Goal: Find specific page/section: Find specific page/section

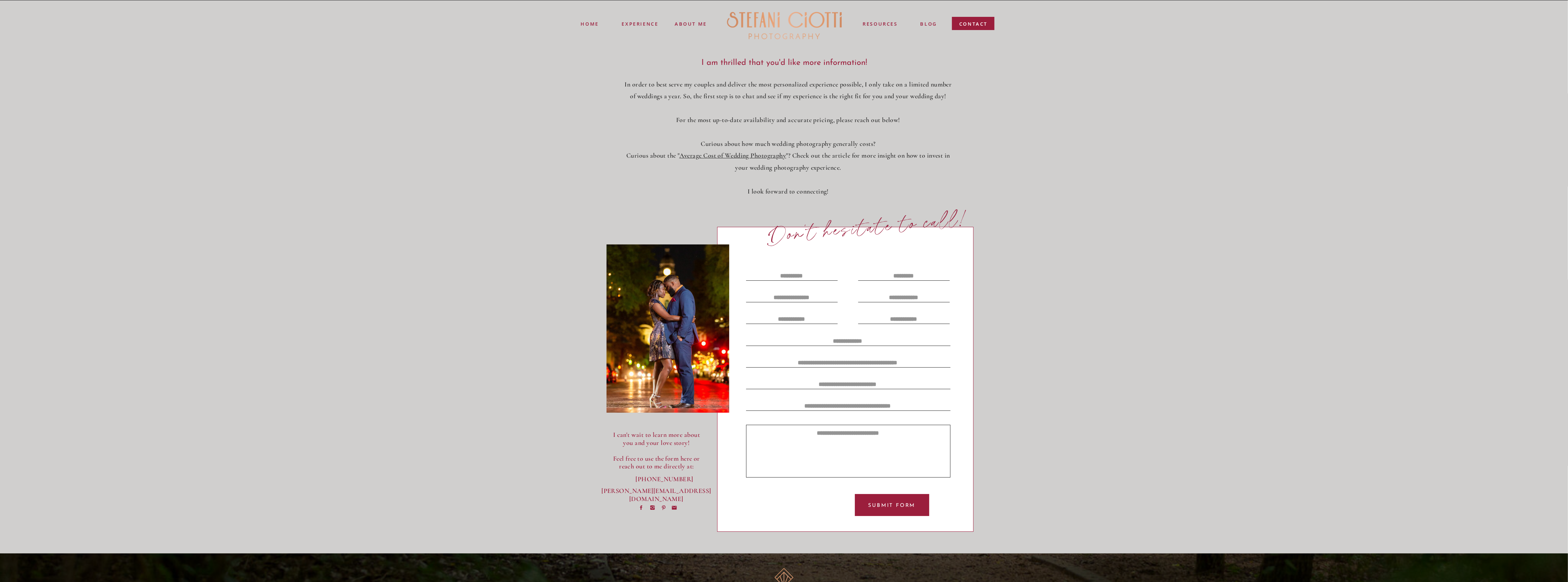
click at [673, 327] on div at bounding box center [668, 328] width 123 height 168
click at [691, 24] on nav "ABOUT ME" at bounding box center [691, 23] width 33 height 7
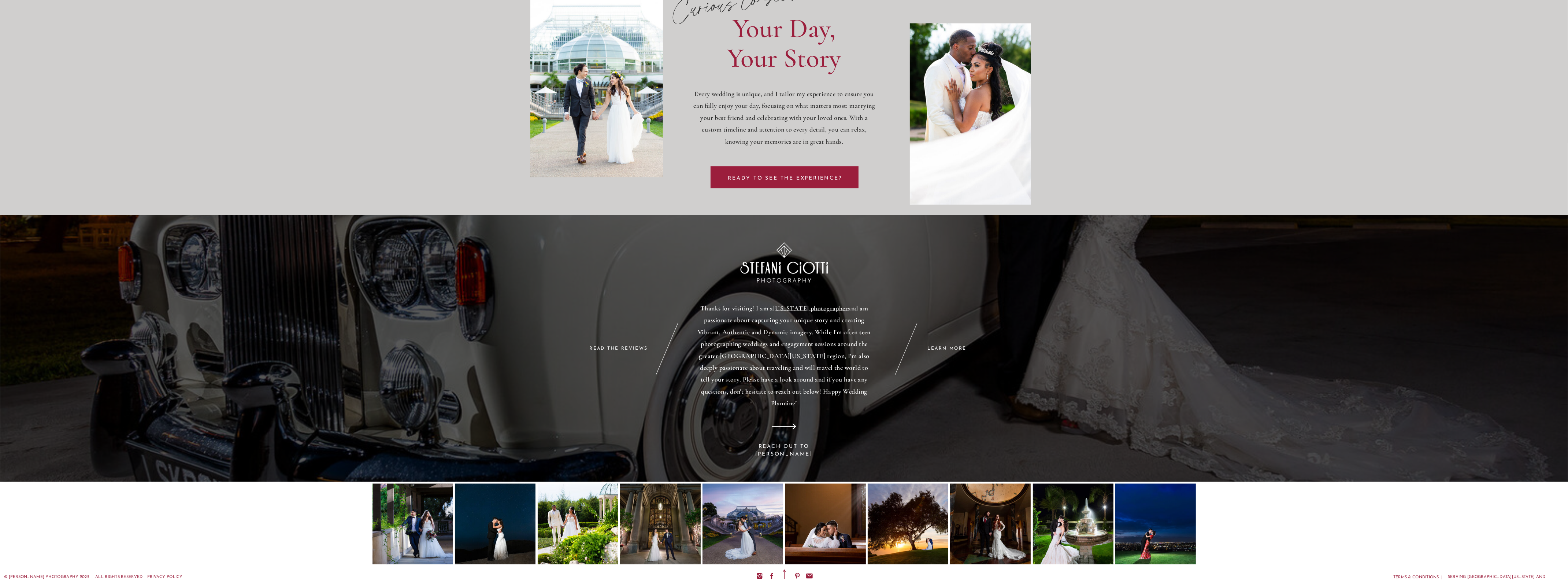
scroll to position [2558, 0]
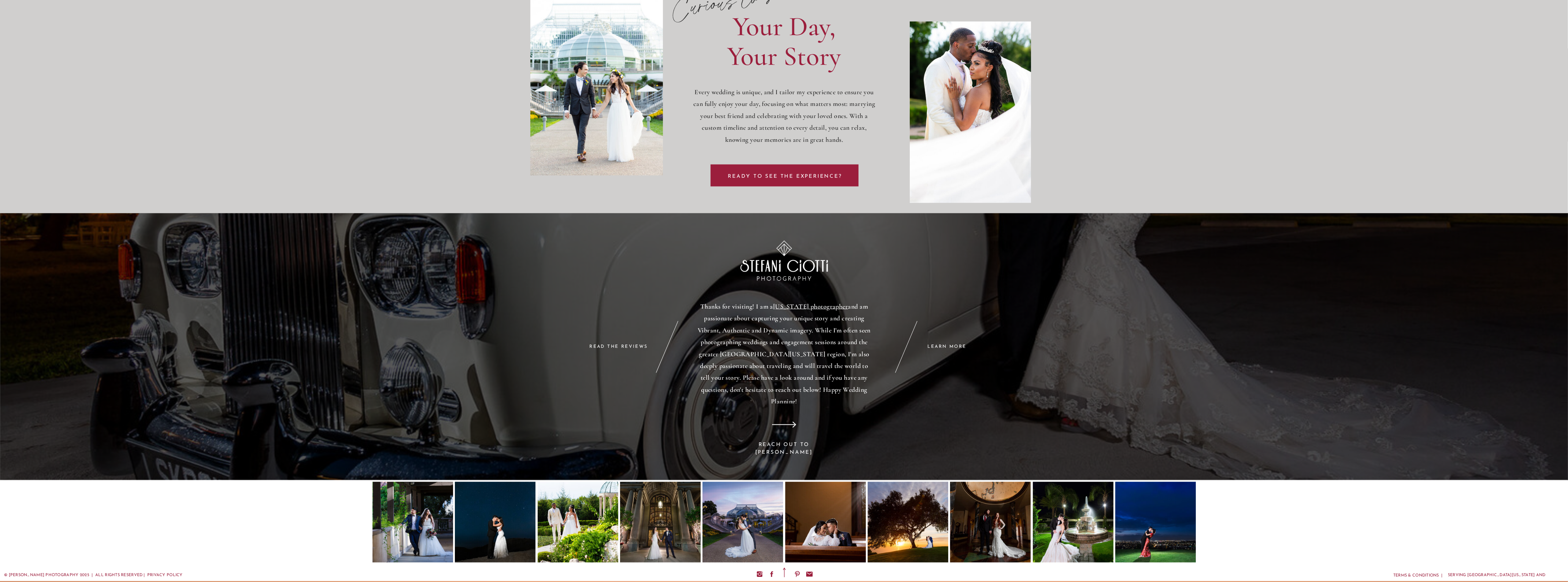
click at [508, 519] on div at bounding box center [495, 522] width 80 height 80
